Goal: Browse casually

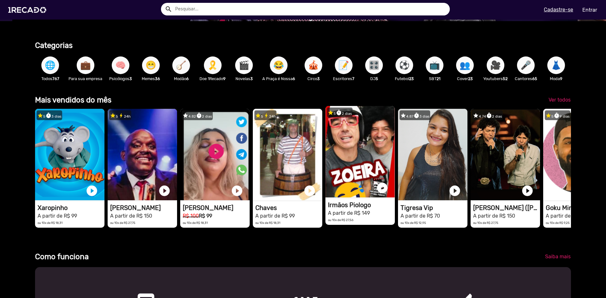
scroll to position [0, 1203]
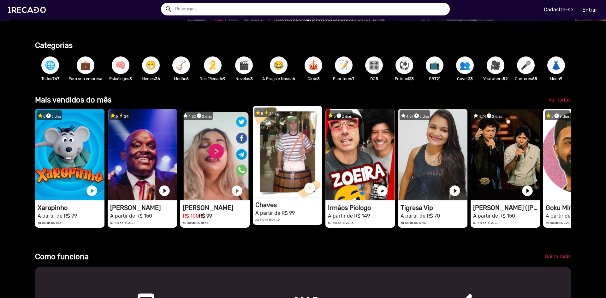
drag, startPoint x: 533, startPoint y: 178, endPoint x: 281, endPoint y: 170, distance: 252.0
click at [279, 172] on div "star 5 timer 3 [PERSON_NAME] 1RECADO vídeos dedicados para fãs e empresas play_…" at bounding box center [303, 168] width 536 height 125
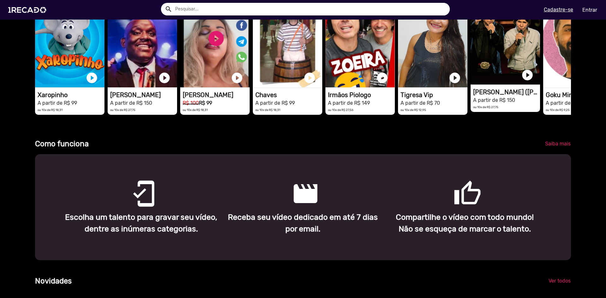
scroll to position [158, 0]
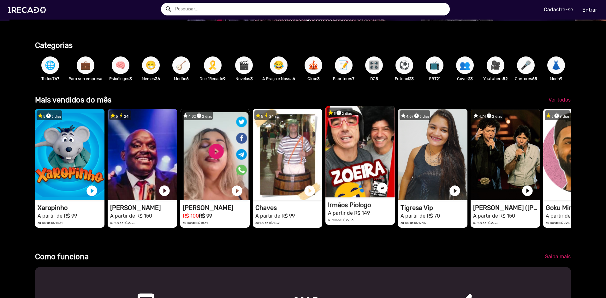
drag, startPoint x: 553, startPoint y: 177, endPoint x: 389, endPoint y: 175, distance: 164.4
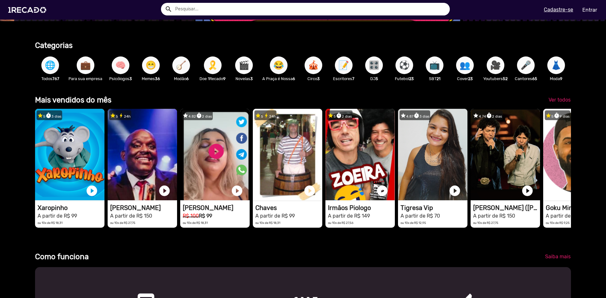
drag, startPoint x: 389, startPoint y: 175, endPoint x: 527, endPoint y: 261, distance: 162.9
click at [527, 261] on div "Saiba mais" at bounding box center [507, 256] width 136 height 11
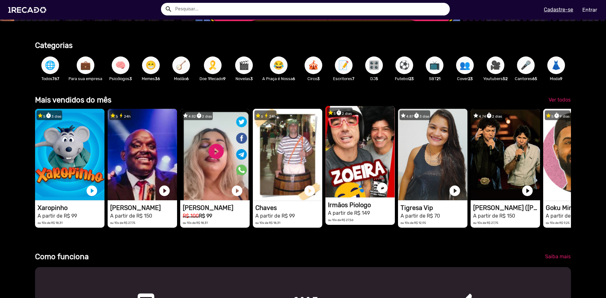
drag, startPoint x: 533, startPoint y: 173, endPoint x: 333, endPoint y: 140, distance: 202.6
click at [508, 165] on video "1RECADO vídeos dedicados para fãs e empresas" at bounding box center [505, 155] width 69 height 92
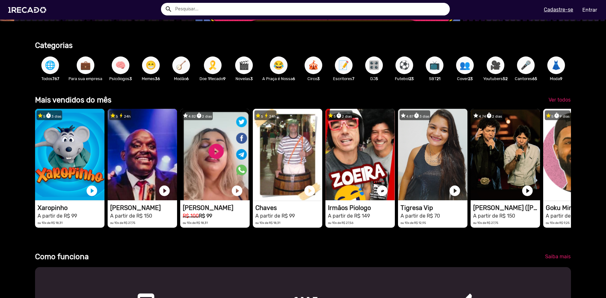
drag, startPoint x: 142, startPoint y: 119, endPoint x: 51, endPoint y: 56, distance: 110.4
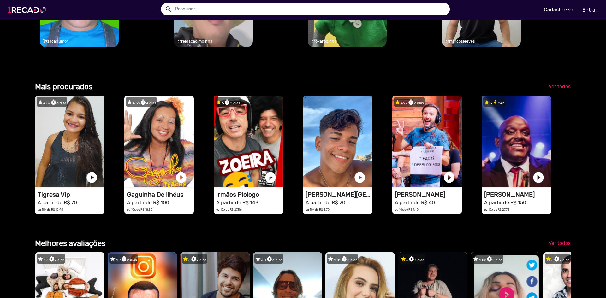
scroll to position [0, 307]
